Goal: Information Seeking & Learning: Learn about a topic

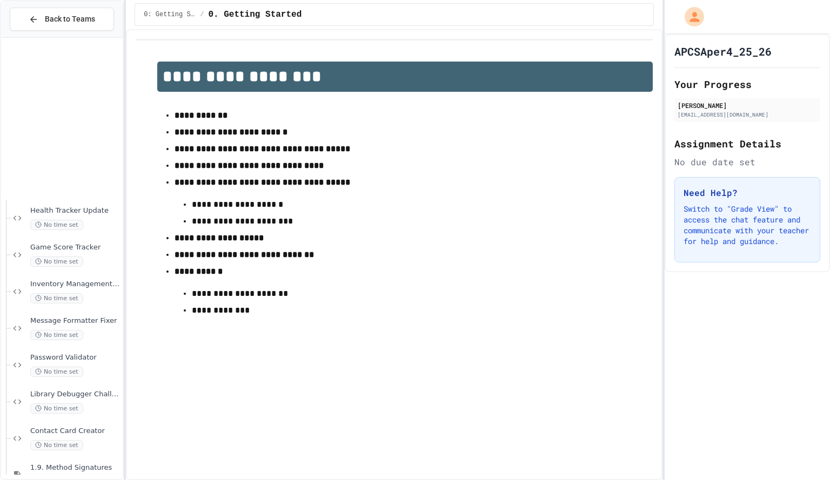
scroll to position [1086, 0]
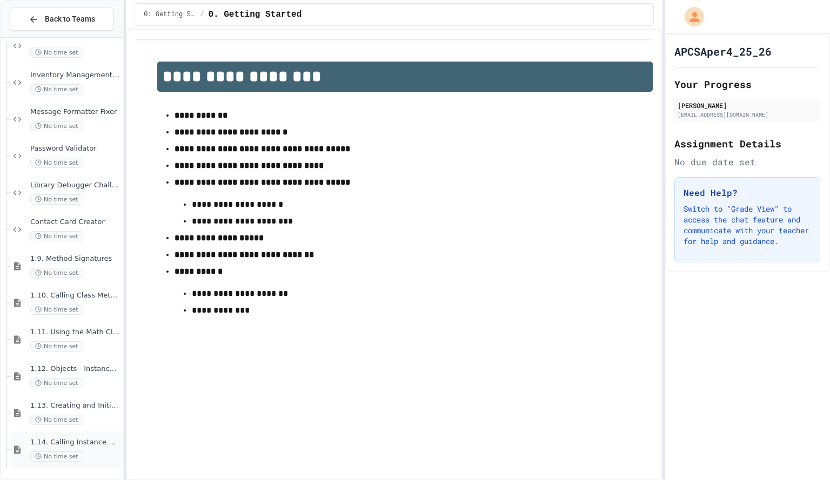
click at [67, 442] on span "1.14. Calling Instance Methods" at bounding box center [75, 442] width 90 height 9
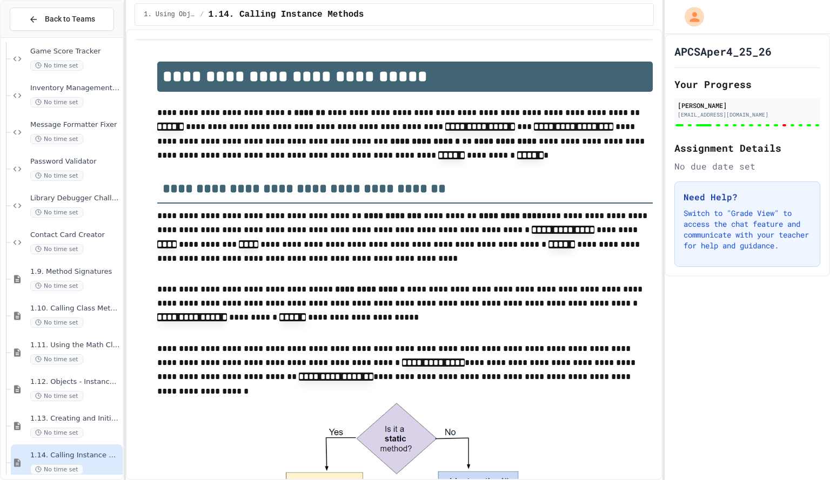
click at [284, 192] on h2 "**********" at bounding box center [404, 184] width 495 height 37
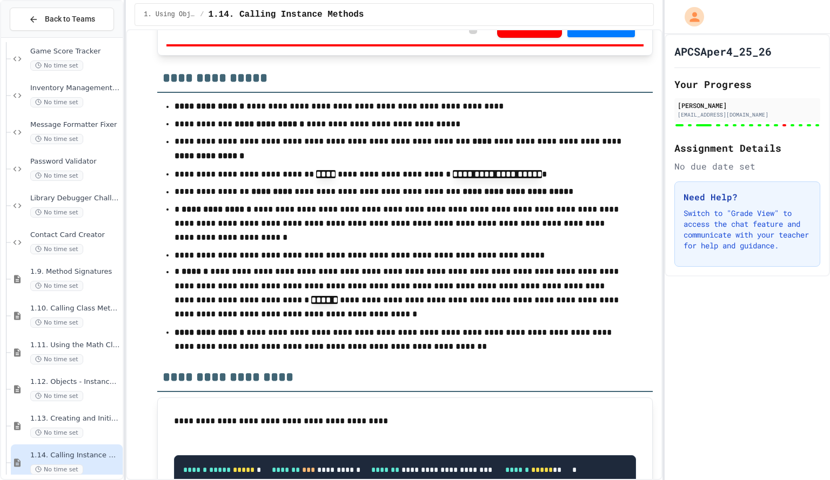
scroll to position [8, 0]
click at [828, 461] on div "APCSAper4_25_26 Your Progress Aarnav Reddy areddy@cherrycreekschools.org Assign…" at bounding box center [746, 257] width 165 height 446
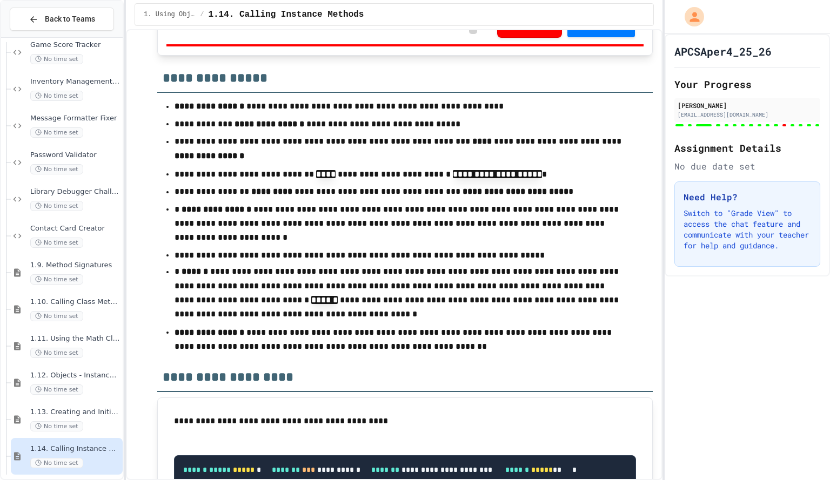
scroll to position [10196, 0]
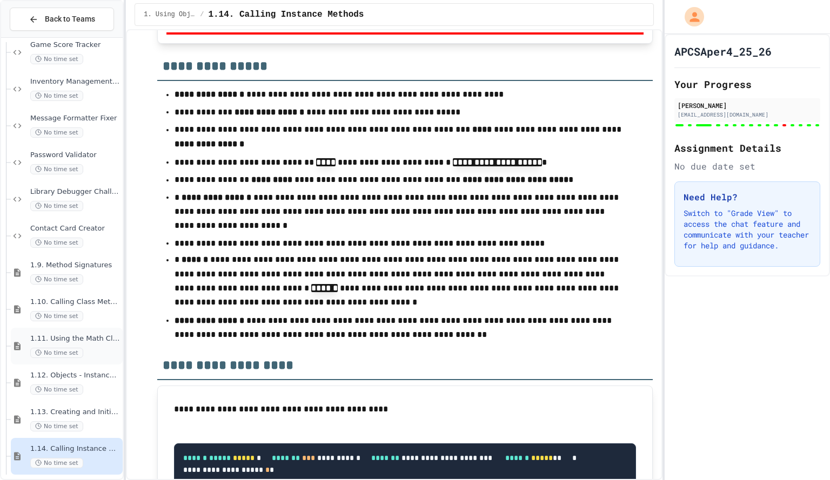
click at [11, 347] on icon at bounding box center [17, 346] width 13 height 10
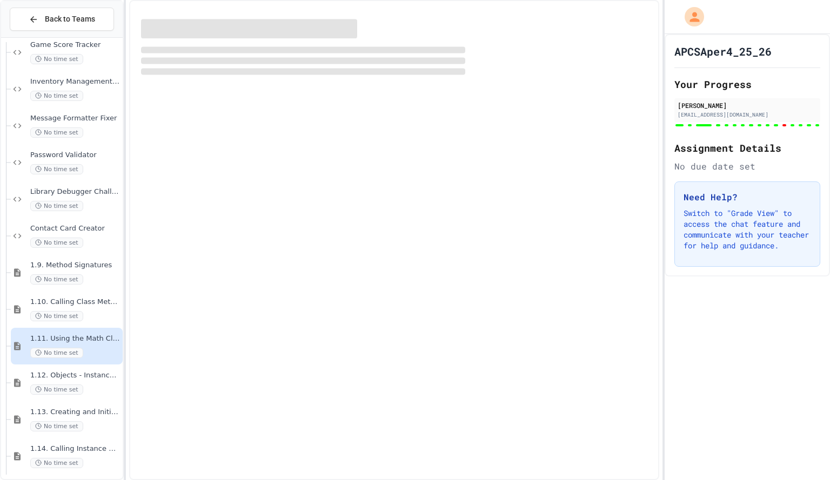
scroll to position [1073, 0]
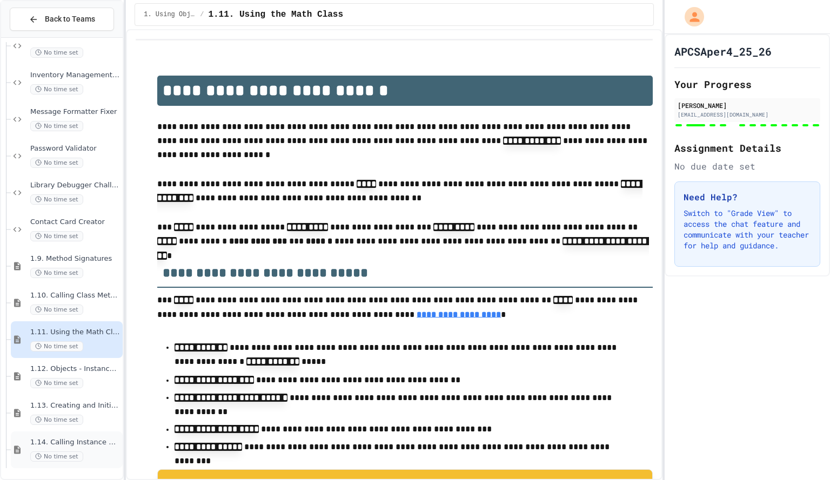
click at [58, 441] on span "1.14. Calling Instance Methods" at bounding box center [75, 442] width 90 height 9
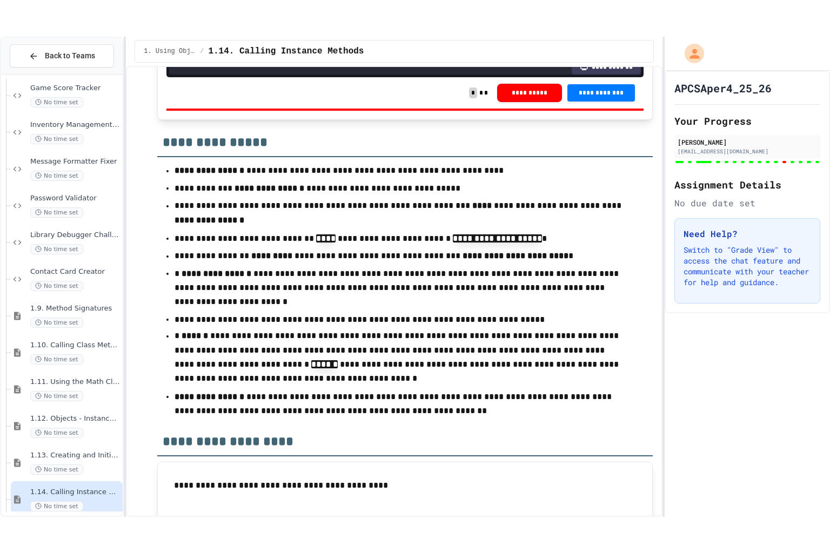
scroll to position [218, 0]
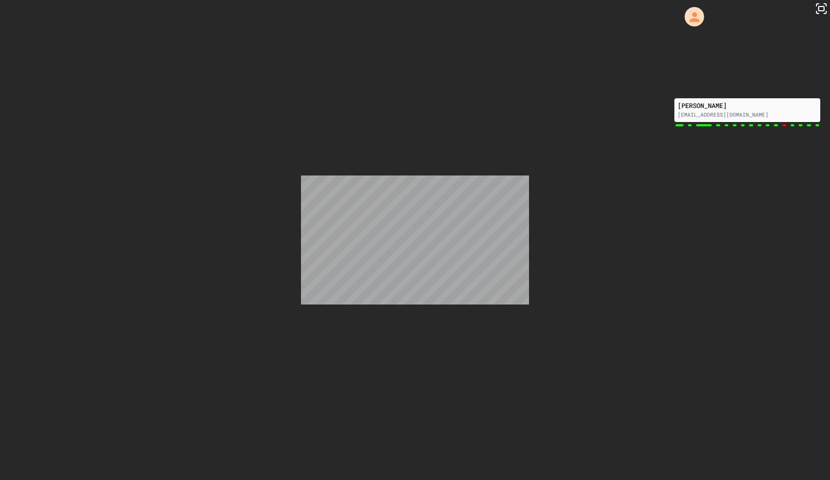
scroll to position [192, 0]
